Goal: Information Seeking & Learning: Learn about a topic

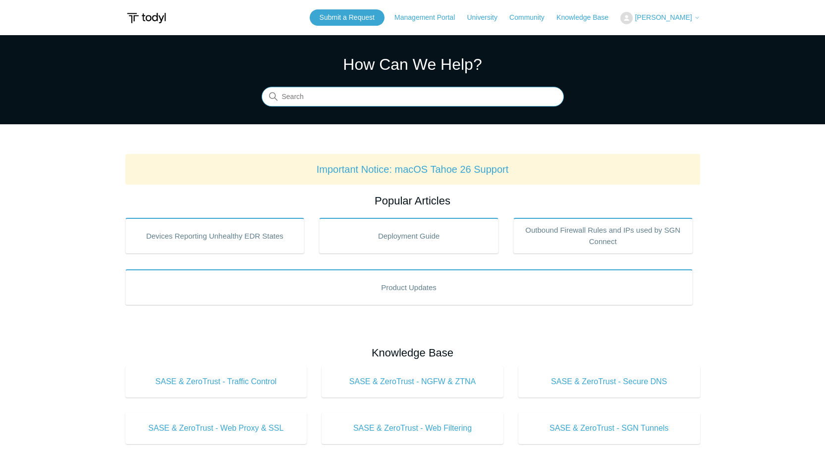
click at [428, 103] on input "Search" at bounding box center [413, 97] width 302 height 20
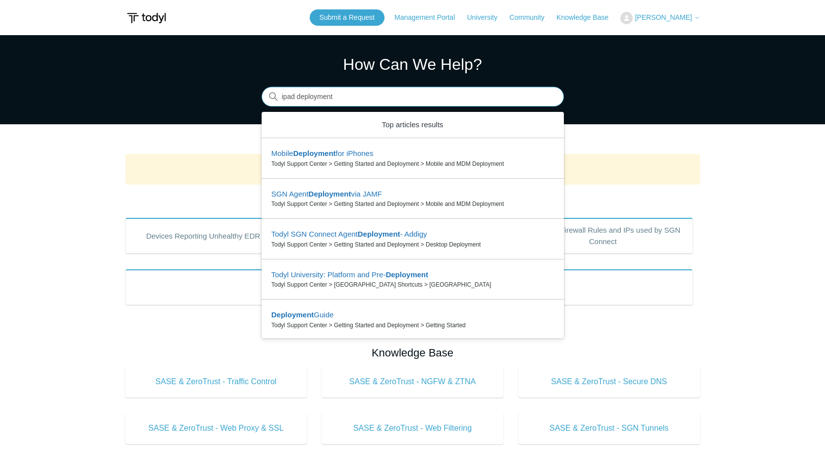
type input "ipad deployment"
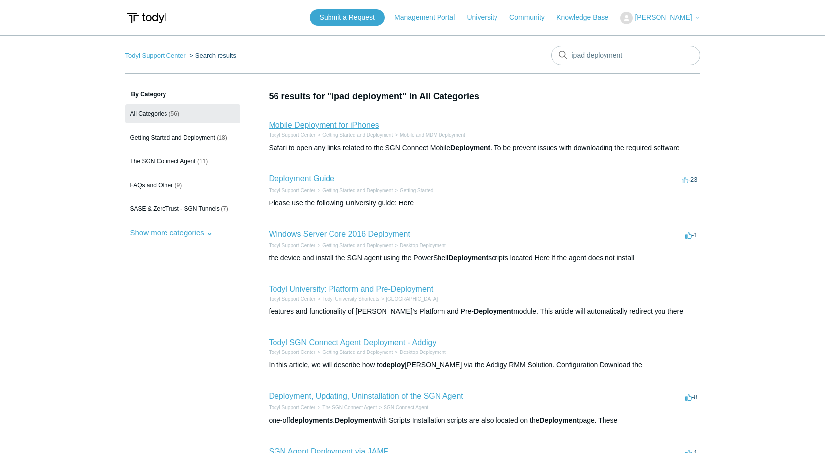
click at [292, 123] on link "Mobile Deployment for iPhones" at bounding box center [324, 125] width 110 height 8
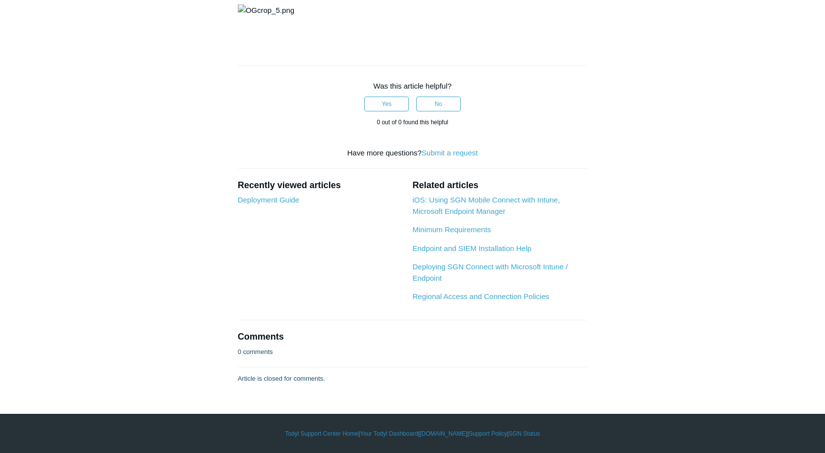
scroll to position [2242, 0]
click at [480, 212] on link "iOS: Using SGN Mobile Connect with Intune, Microsoft Endpoint Manager" at bounding box center [486, 206] width 148 height 20
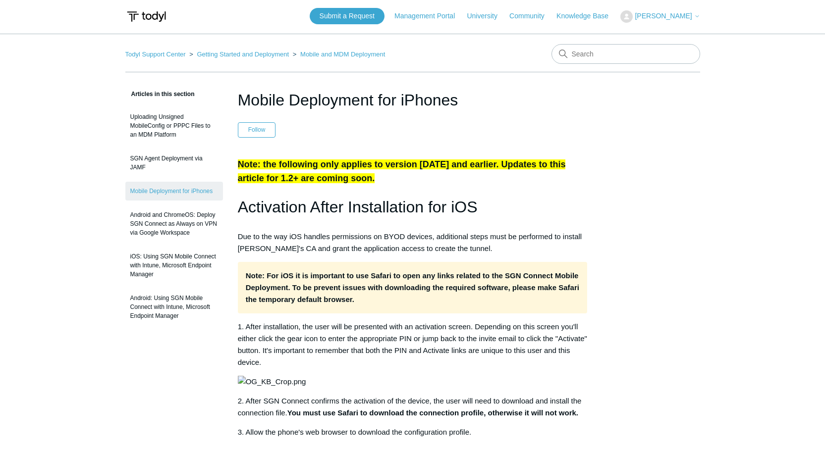
scroll to position [0, 0]
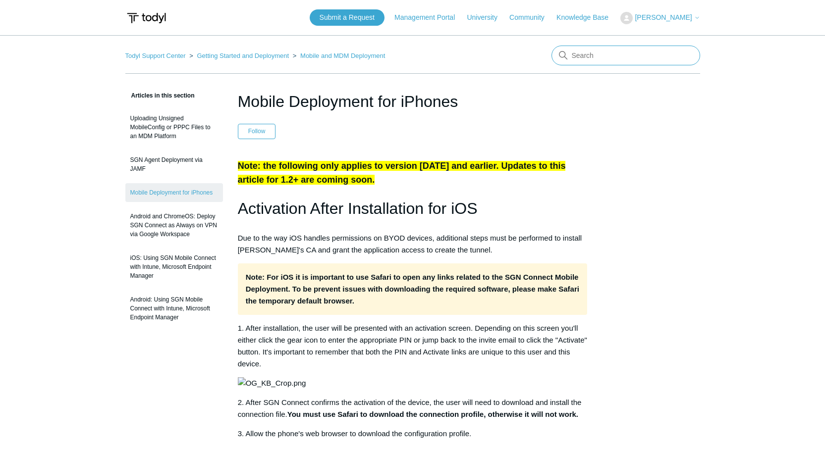
click at [591, 63] on input "Search" at bounding box center [625, 56] width 149 height 20
type input "t"
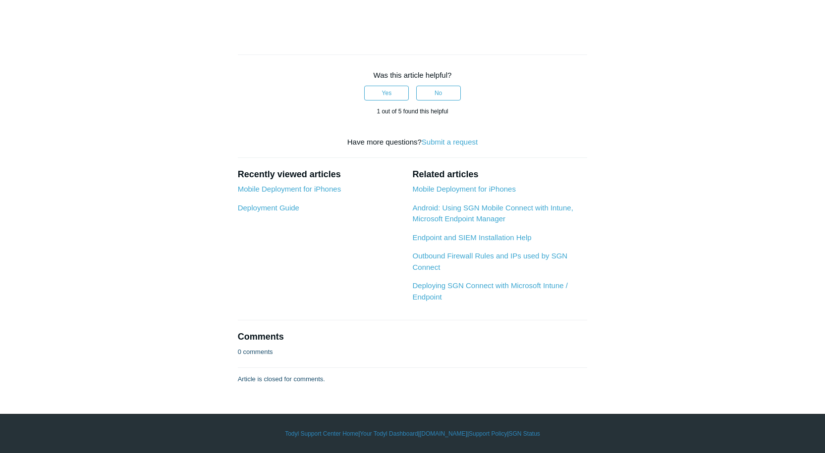
scroll to position [4841, 0]
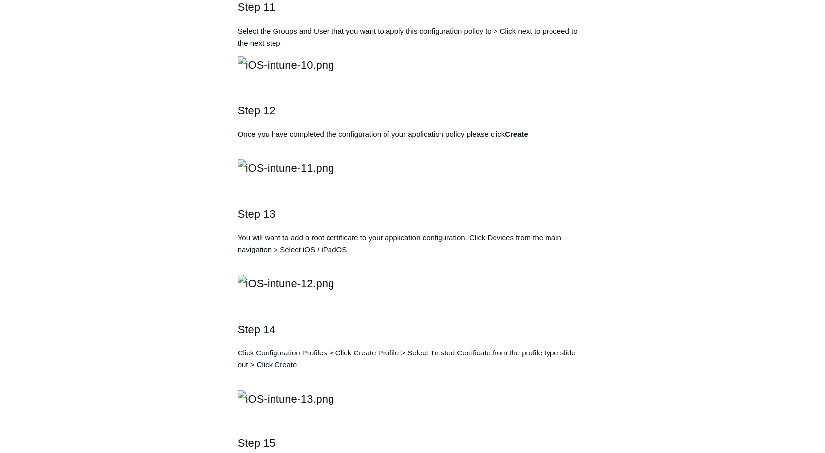
scroll to position [1536, 0]
